Goal: Transaction & Acquisition: Purchase product/service

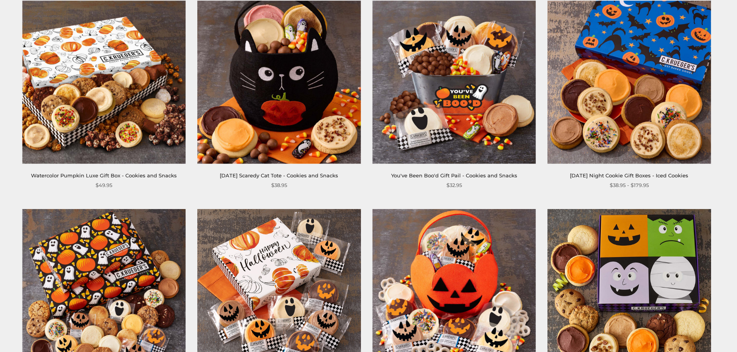
scroll to position [155, 0]
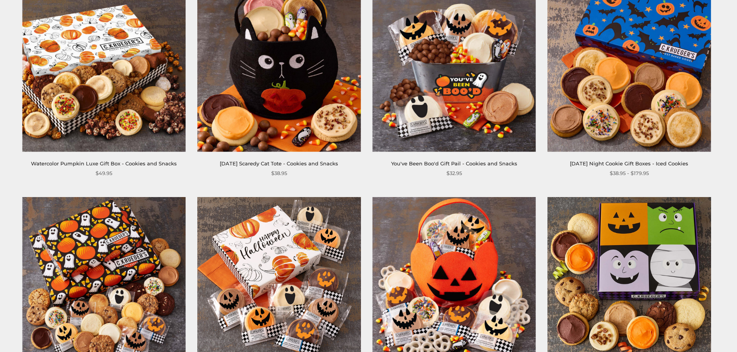
click at [73, 89] on img at bounding box center [103, 70] width 163 height 163
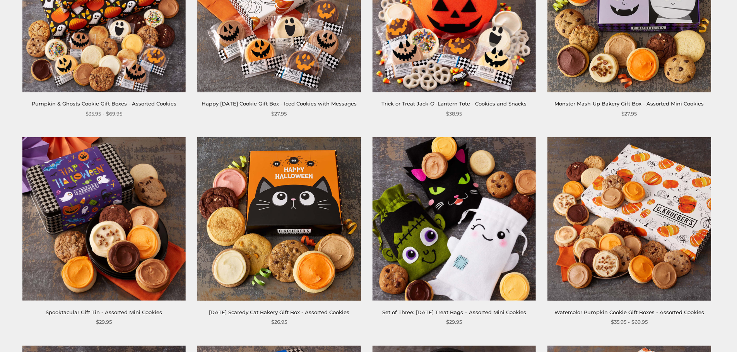
scroll to position [464, 0]
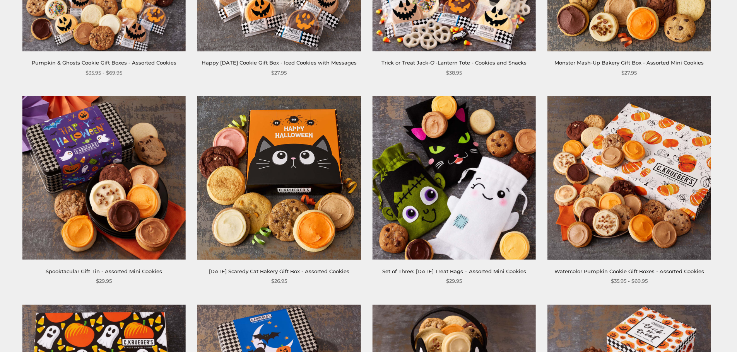
click at [673, 198] on img at bounding box center [628, 177] width 163 height 163
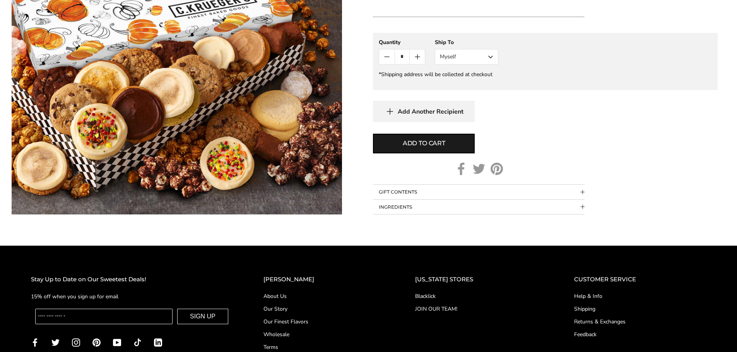
scroll to position [503, 0]
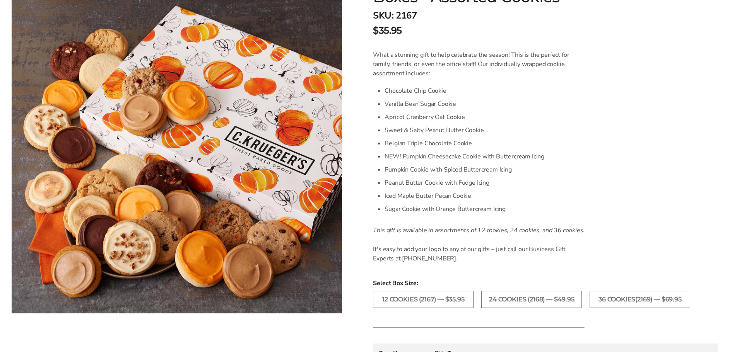
scroll to position [193, 0]
